Goal: Task Accomplishment & Management: Use online tool/utility

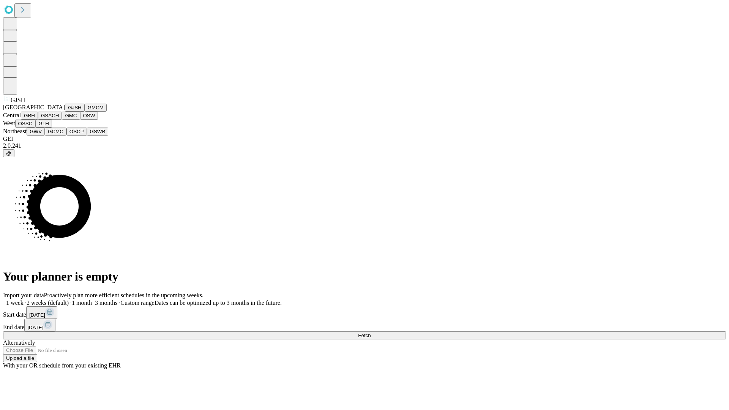
click at [65, 112] on button "GJSH" at bounding box center [75, 108] width 20 height 8
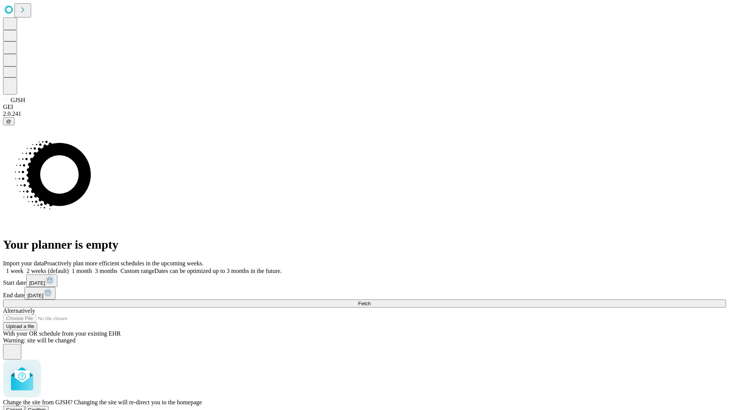
click at [46, 407] on span "Confirm" at bounding box center [37, 410] width 18 height 6
click at [69, 268] on label "2 weeks (default)" at bounding box center [46, 271] width 45 height 6
click at [371, 301] on span "Fetch" at bounding box center [364, 304] width 13 height 6
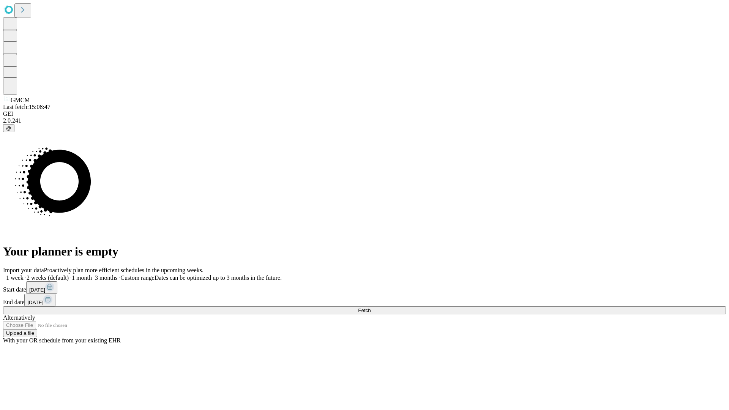
click at [69, 275] on label "2 weeks (default)" at bounding box center [46, 278] width 45 height 6
click at [371, 308] on span "Fetch" at bounding box center [364, 311] width 13 height 6
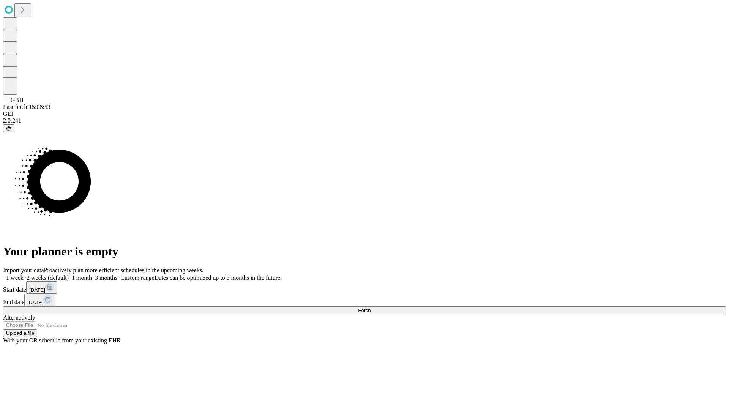
click at [69, 275] on label "2 weeks (default)" at bounding box center [46, 278] width 45 height 6
click at [371, 308] on span "Fetch" at bounding box center [364, 311] width 13 height 6
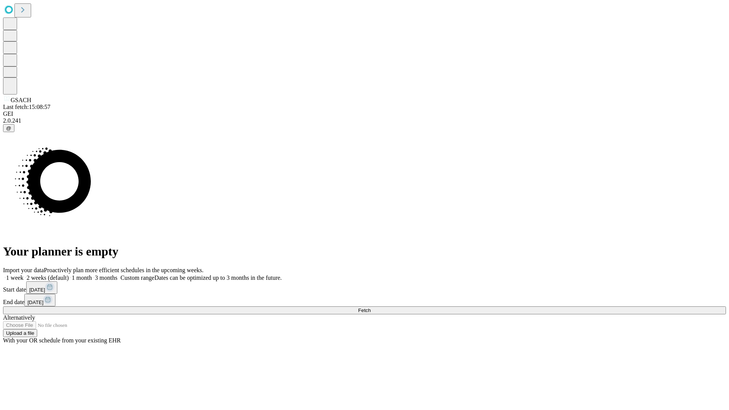
click at [69, 275] on label "2 weeks (default)" at bounding box center [46, 278] width 45 height 6
click at [371, 308] on span "Fetch" at bounding box center [364, 311] width 13 height 6
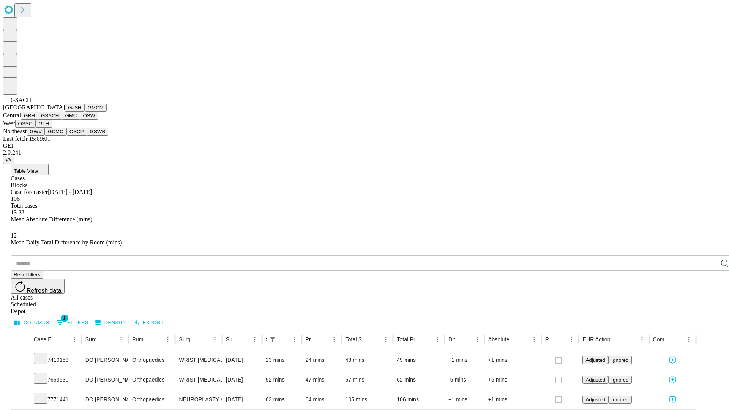
click at [62, 120] on button "GMC" at bounding box center [71, 116] width 18 height 8
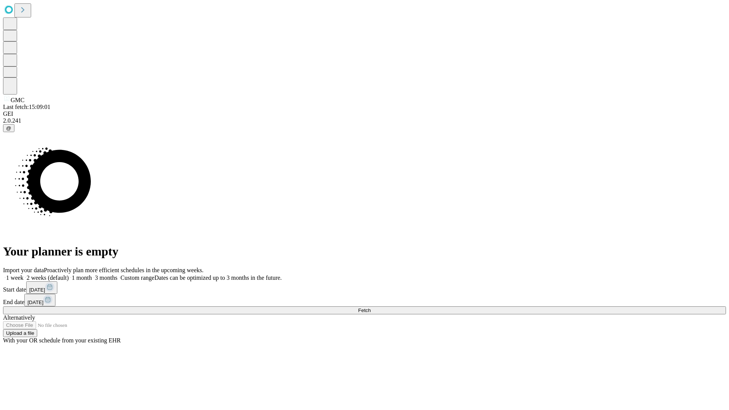
click at [69, 275] on label "2 weeks (default)" at bounding box center [46, 278] width 45 height 6
click at [371, 308] on span "Fetch" at bounding box center [364, 311] width 13 height 6
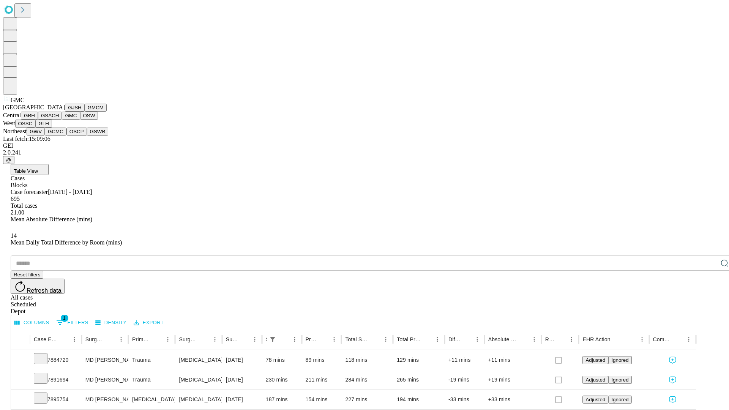
click at [80, 120] on button "OSW" at bounding box center [89, 116] width 18 height 8
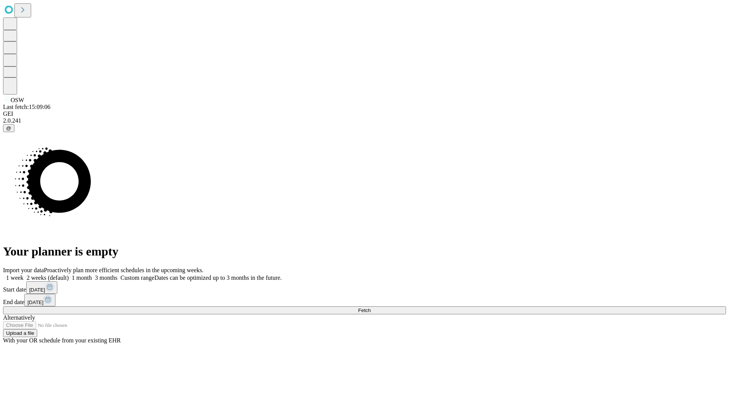
click at [371, 308] on span "Fetch" at bounding box center [364, 311] width 13 height 6
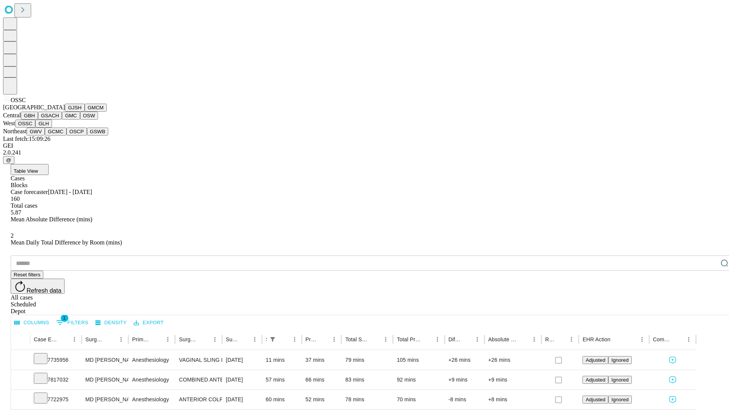
click at [52, 128] on button "GLH" at bounding box center [43, 124] width 16 height 8
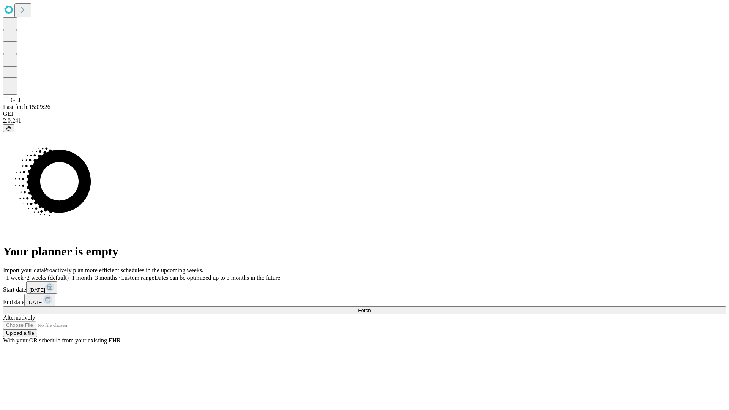
click at [69, 275] on label "2 weeks (default)" at bounding box center [46, 278] width 45 height 6
click at [371, 308] on span "Fetch" at bounding box center [364, 311] width 13 height 6
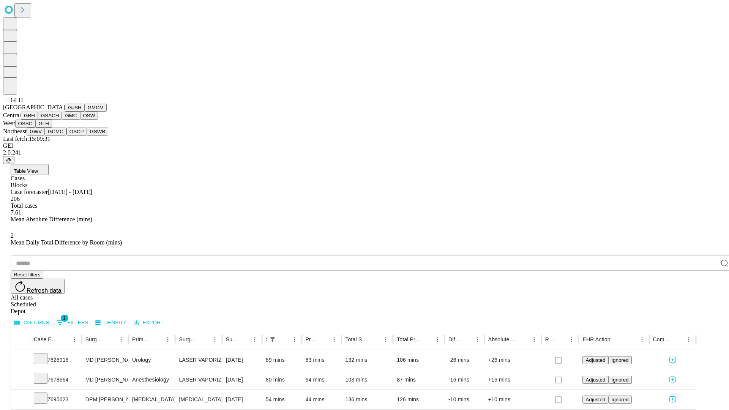
click at [45, 136] on button "GWV" at bounding box center [36, 132] width 18 height 8
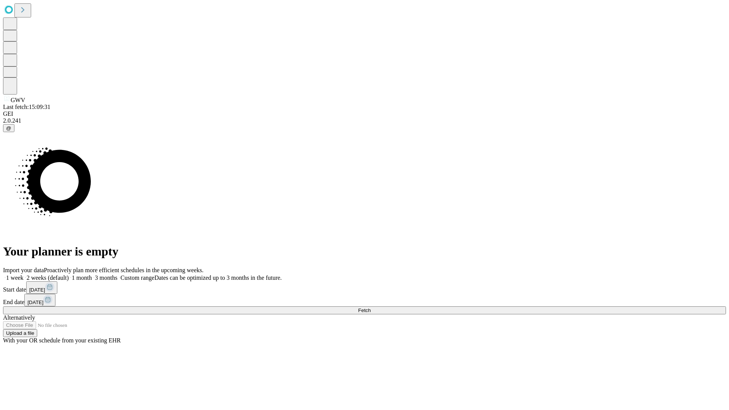
click at [69, 275] on label "2 weeks (default)" at bounding box center [46, 278] width 45 height 6
click at [371, 308] on span "Fetch" at bounding box center [364, 311] width 13 height 6
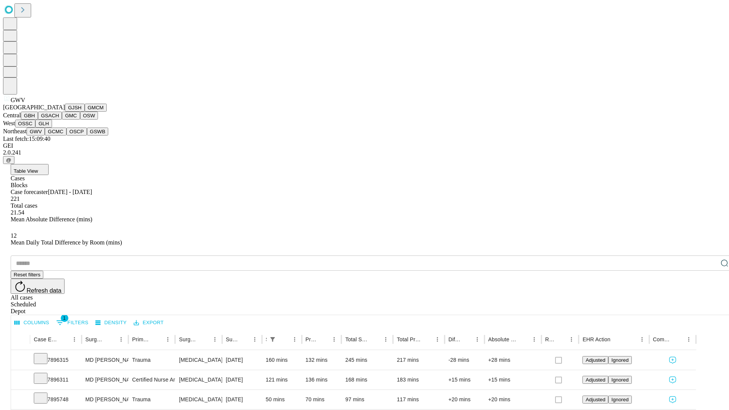
click at [59, 136] on button "GCMC" at bounding box center [56, 132] width 22 height 8
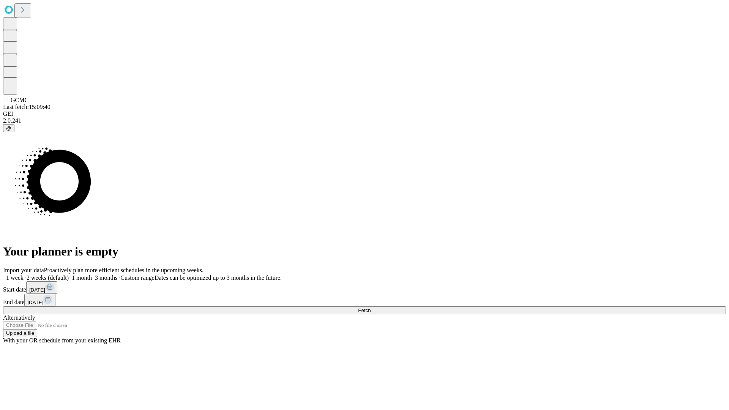
click at [69, 275] on label "2 weeks (default)" at bounding box center [46, 278] width 45 height 6
click at [371, 308] on span "Fetch" at bounding box center [364, 311] width 13 height 6
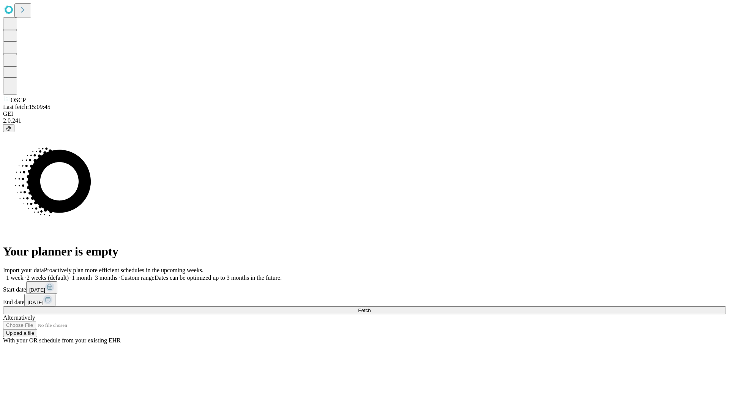
click at [69, 275] on label "2 weeks (default)" at bounding box center [46, 278] width 45 height 6
click at [371, 308] on span "Fetch" at bounding box center [364, 311] width 13 height 6
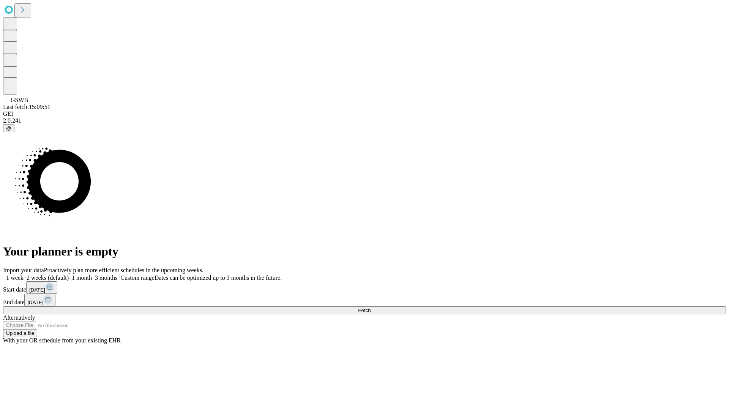
click at [69, 275] on label "2 weeks (default)" at bounding box center [46, 278] width 45 height 6
click at [371, 308] on span "Fetch" at bounding box center [364, 311] width 13 height 6
